Goal: Check status: Check status

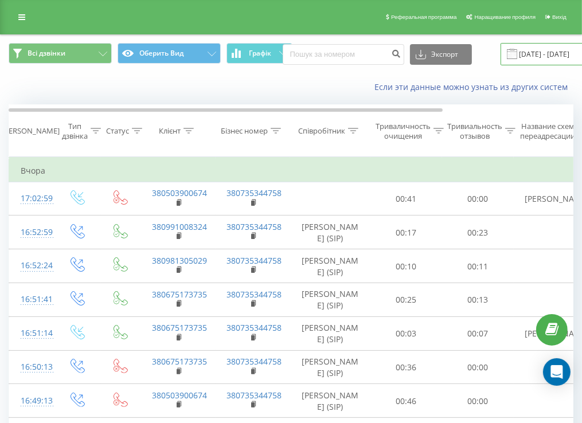
click at [522, 58] on input "[DATE] - [DATE]" at bounding box center [569, 54] width 139 height 22
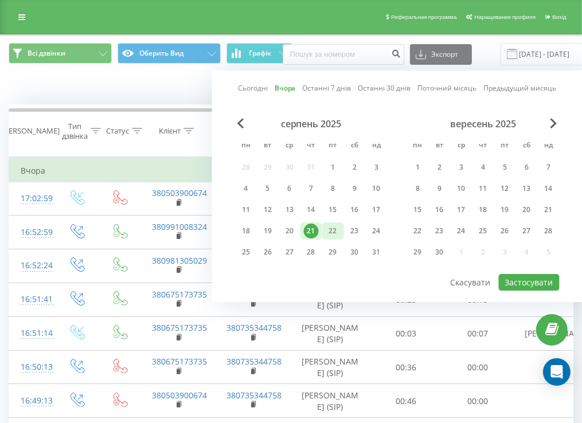
click at [331, 226] on font "22" at bounding box center [333, 231] width 8 height 10
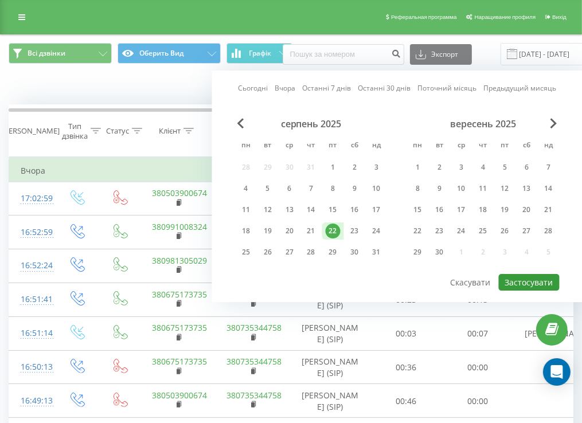
click at [558, 284] on button "Застосувати" at bounding box center [529, 282] width 61 height 17
type input "22.08.2025 - 22.08.2025"
